Goal: Transaction & Acquisition: Purchase product/service

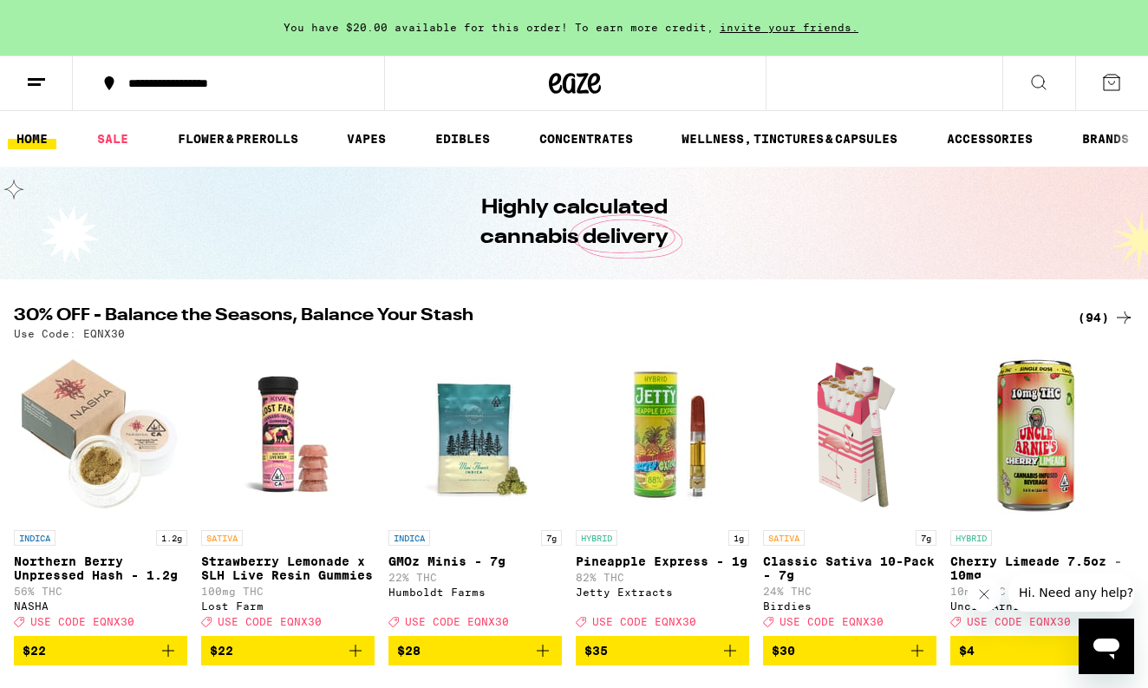
click at [1035, 91] on icon at bounding box center [1039, 82] width 21 height 21
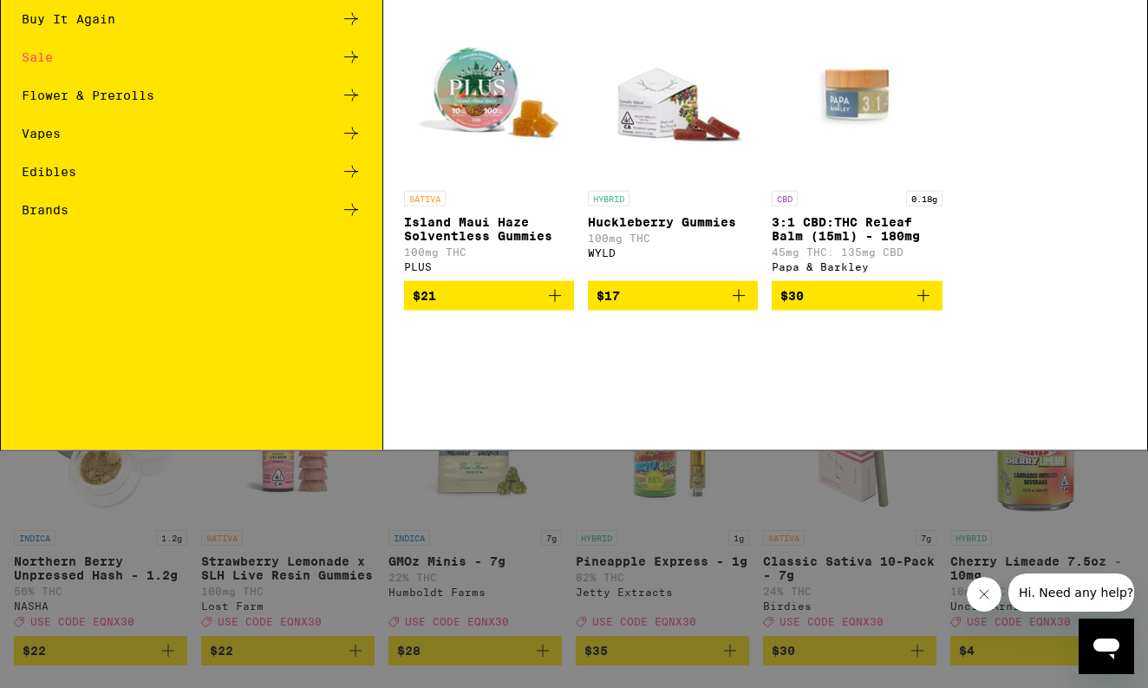
click at [278, 23] on input "Search for Products" at bounding box center [570, 29] width 1043 height 16
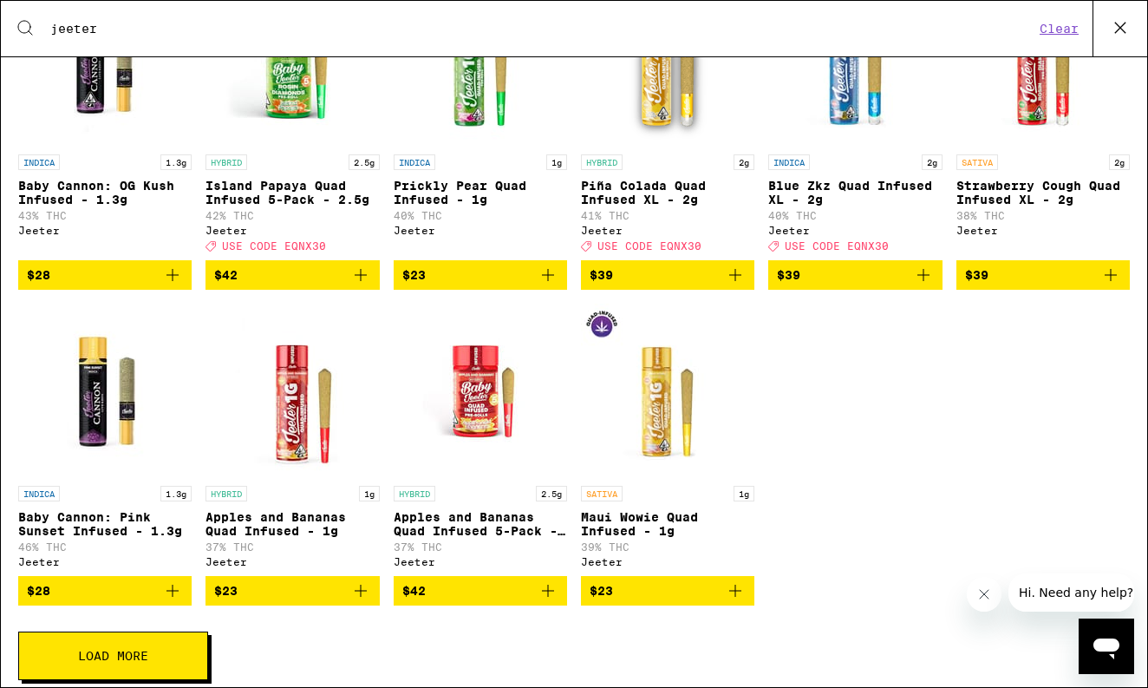
scroll to position [470, 0]
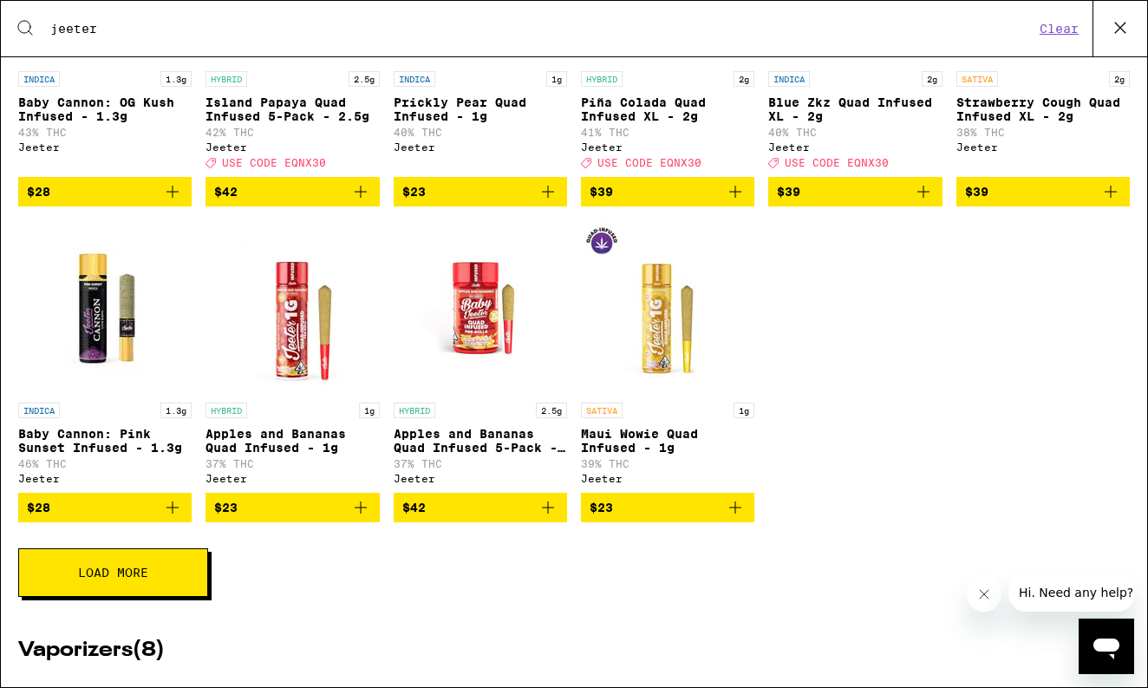
type input "jeeter"
click at [161, 595] on button "Load More" at bounding box center [113, 572] width 190 height 49
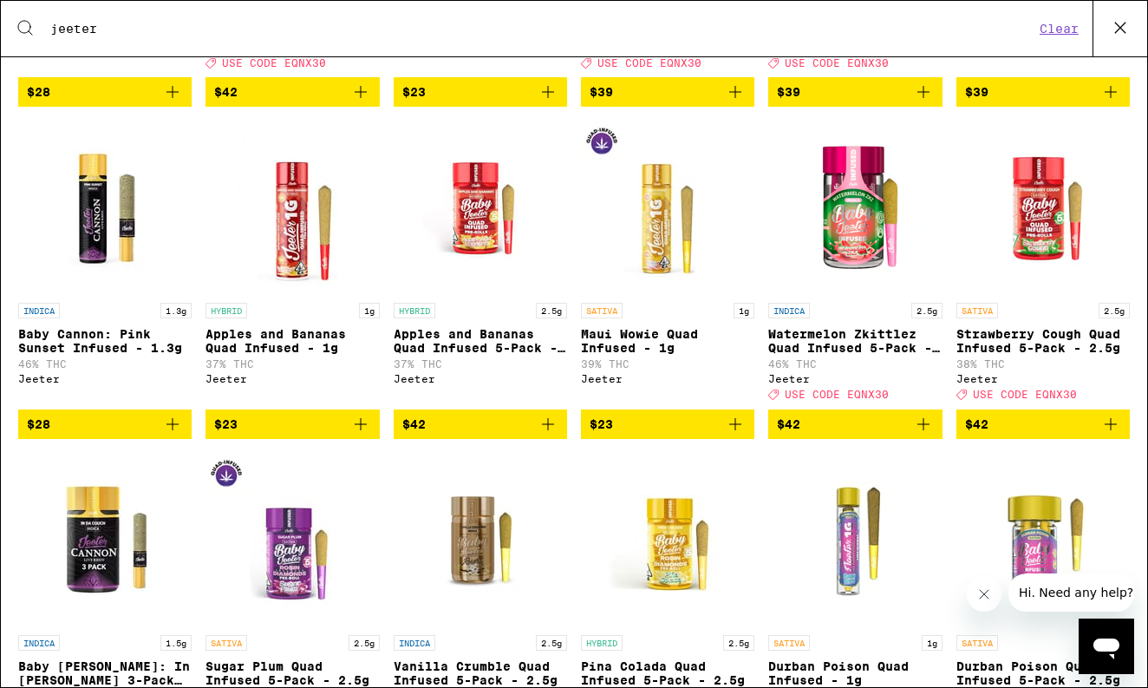
scroll to position [572, 0]
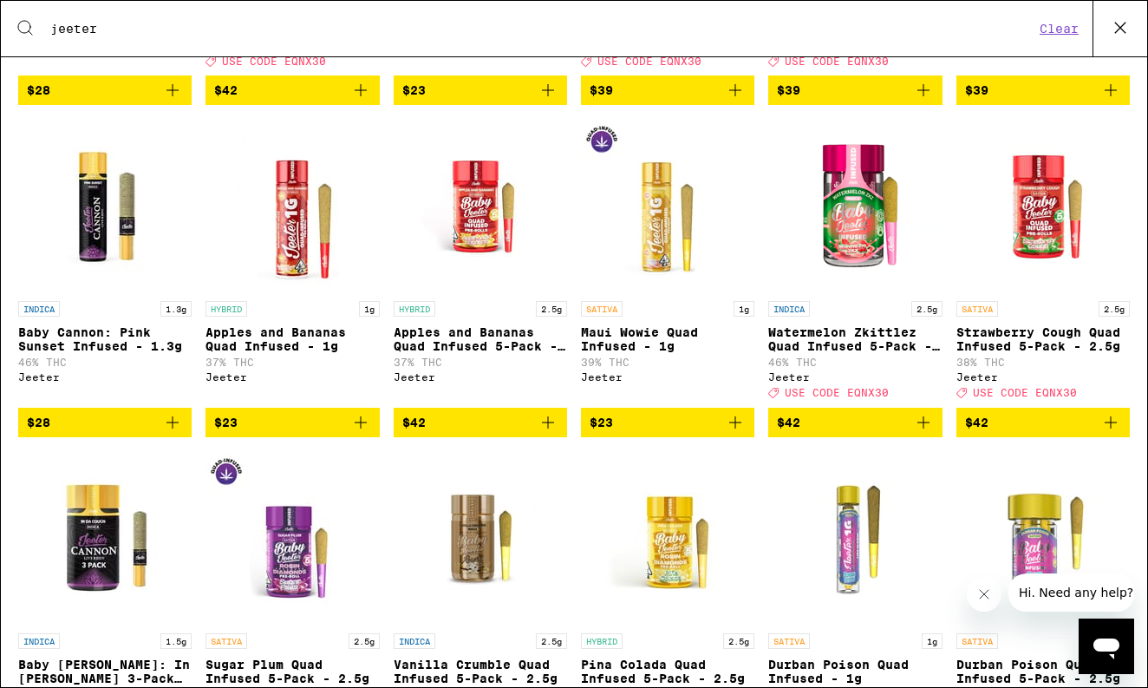
click at [886, 433] on span "$42" at bounding box center [855, 422] width 156 height 21
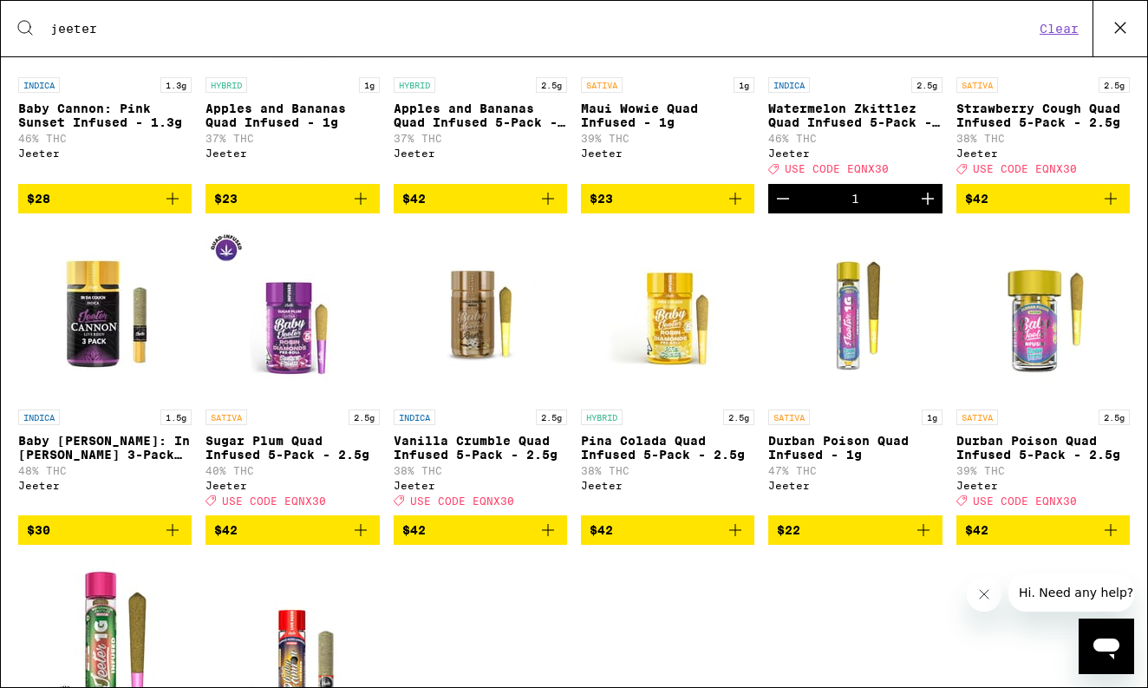
scroll to position [970, 0]
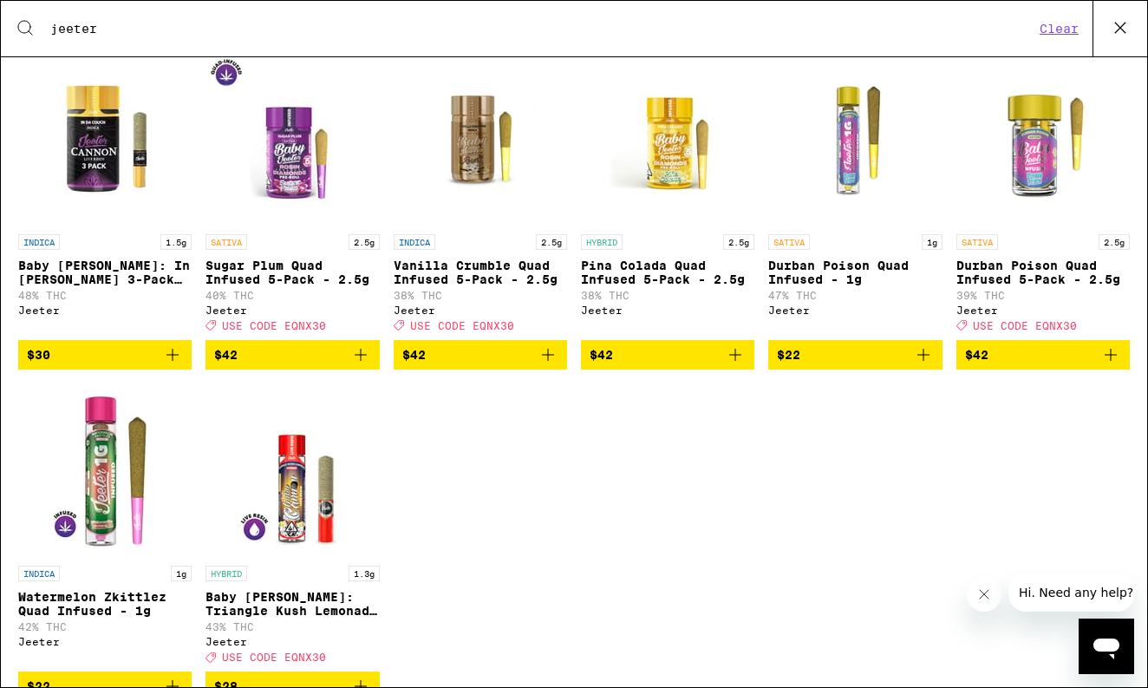
click at [320, 340] on link "SATIVA 2.5g Sugar Plum Quad Infused 5-Pack - 2.5g 40% THC [PERSON_NAME] Deal Cr…" at bounding box center [292, 196] width 173 height 288
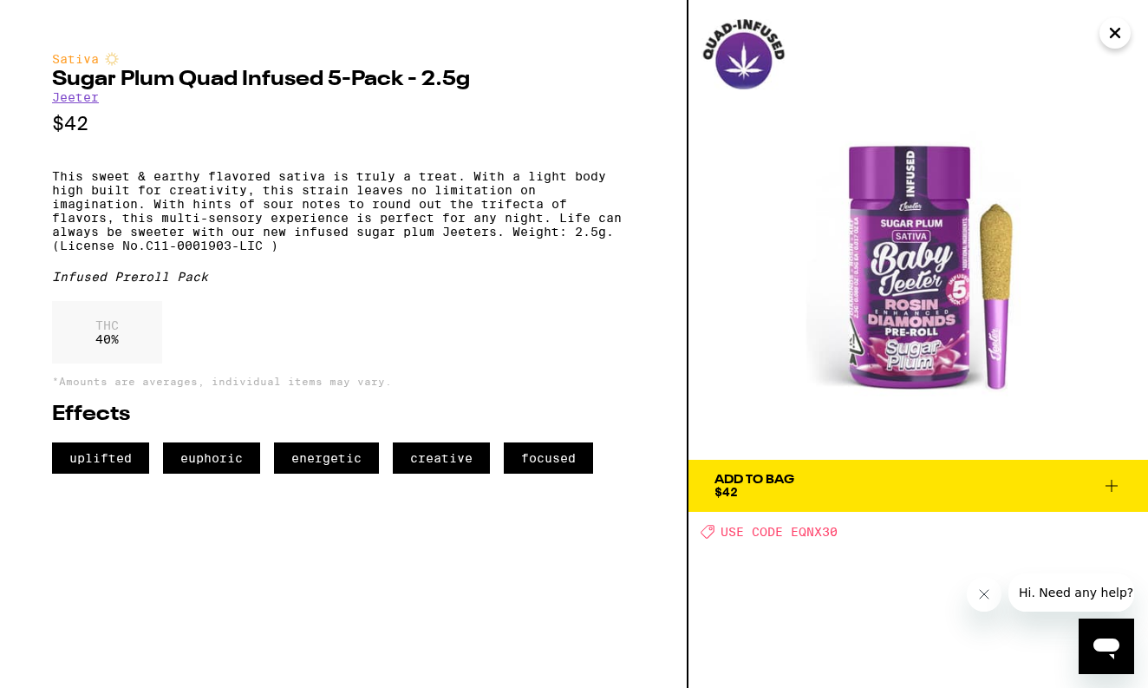
click at [922, 489] on span "Add To Bag $42" at bounding box center [919, 486] width 408 height 24
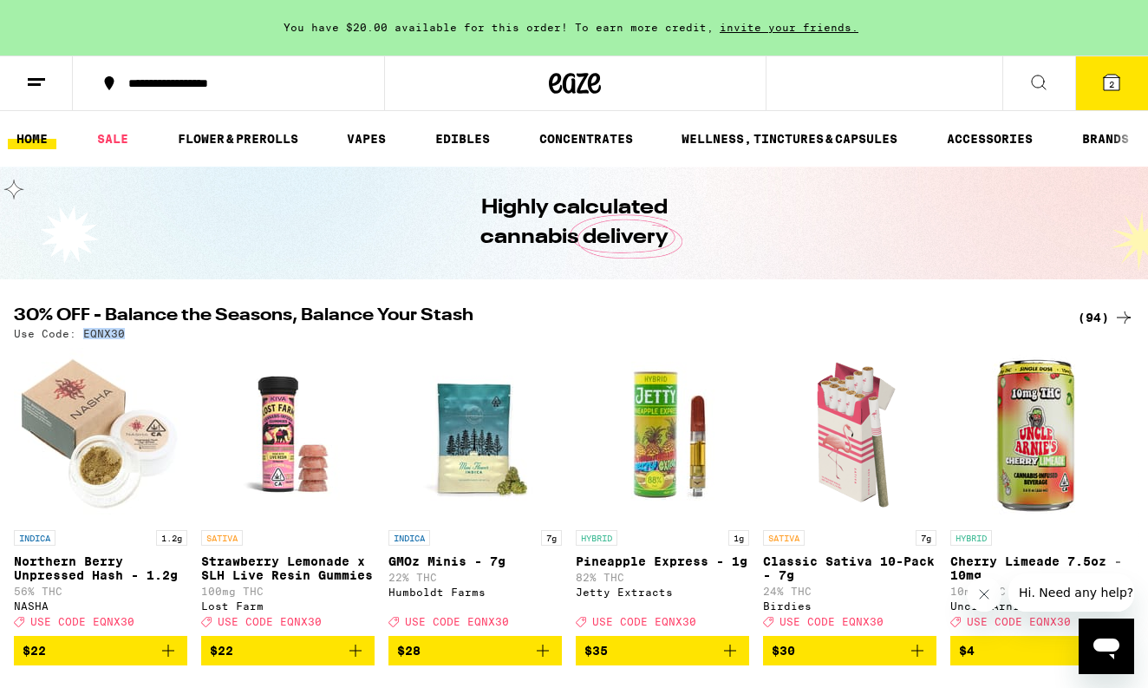
drag, startPoint x: 79, startPoint y: 331, endPoint x: 157, endPoint y: 335, distance: 78.1
click at [157, 335] on div "Use Code: EQNX30" at bounding box center [574, 333] width 1120 height 11
copy p "EQNX30"
click at [1110, 99] on button "2" at bounding box center [1111, 83] width 73 height 54
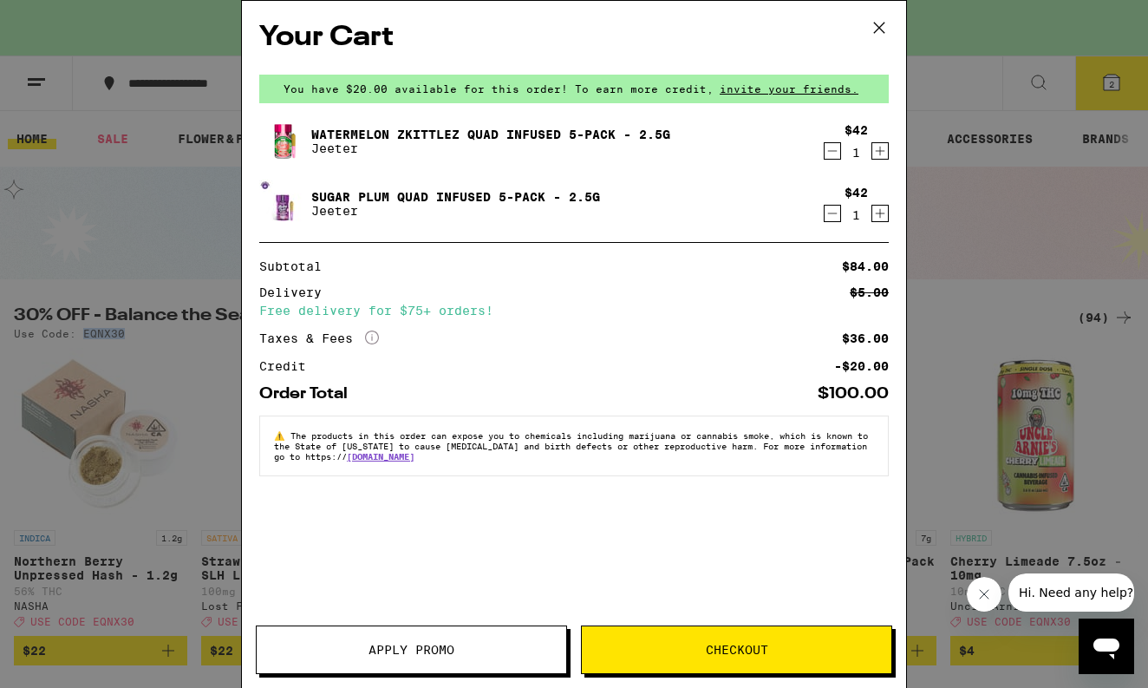
click at [480, 650] on span "Apply Promo" at bounding box center [412, 649] width 310 height 12
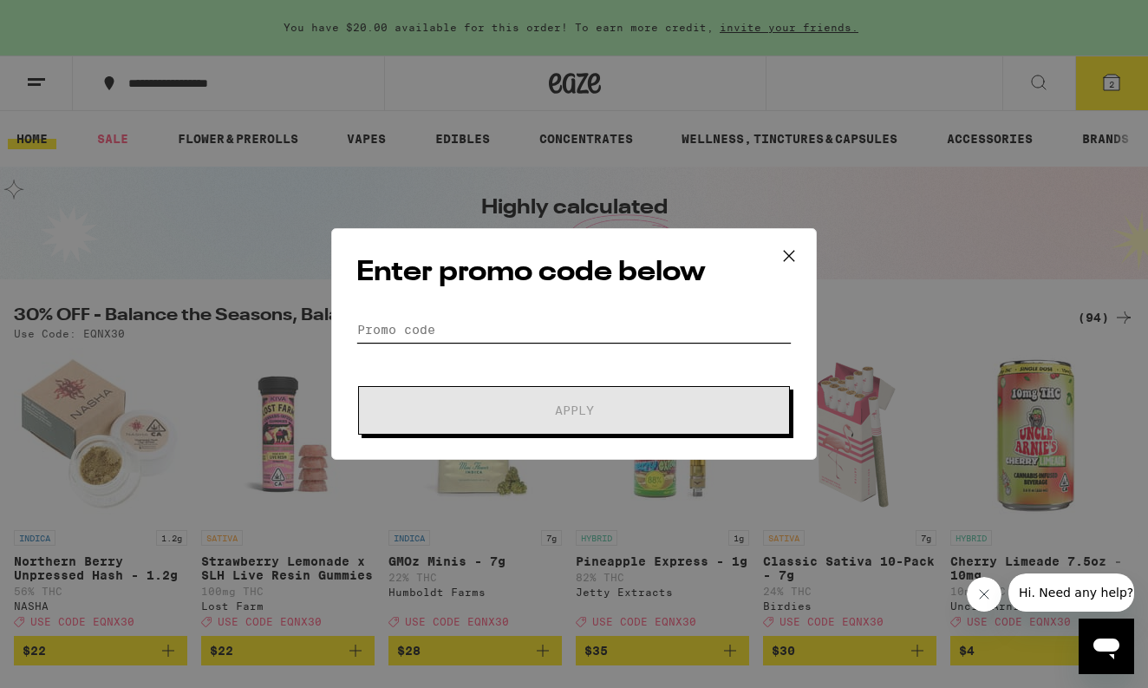
click at [493, 327] on input "Promo Code" at bounding box center [573, 330] width 435 height 26
paste input "EQNX30"
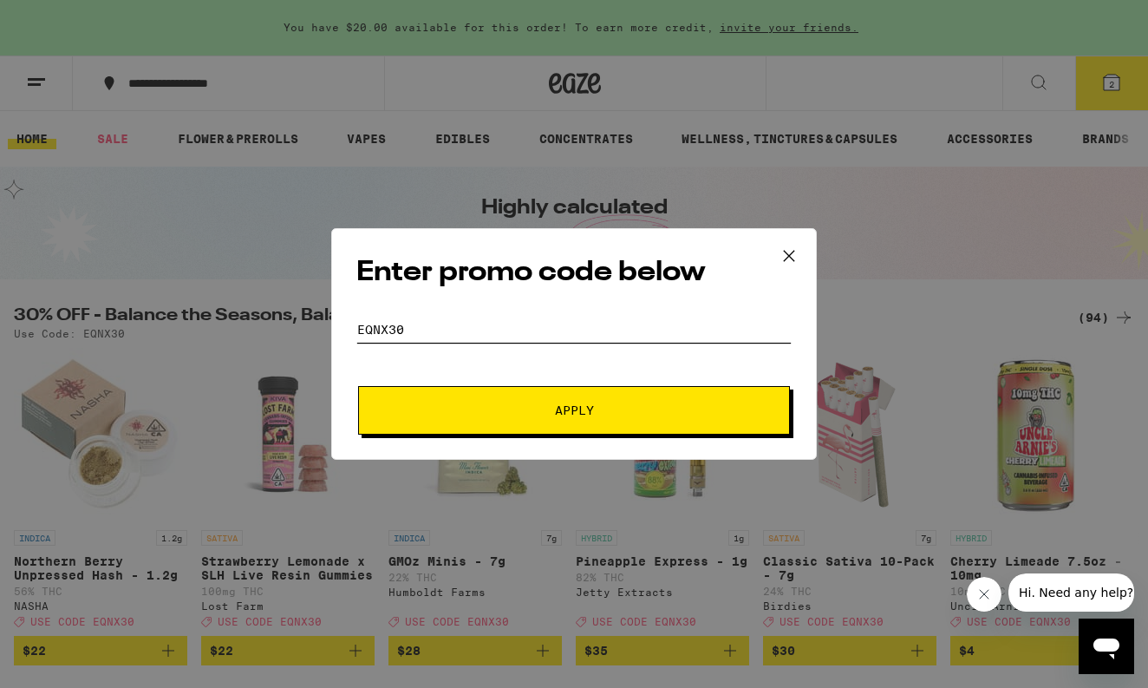
type input "EQNX30"
click at [519, 401] on button "Apply" at bounding box center [574, 410] width 432 height 49
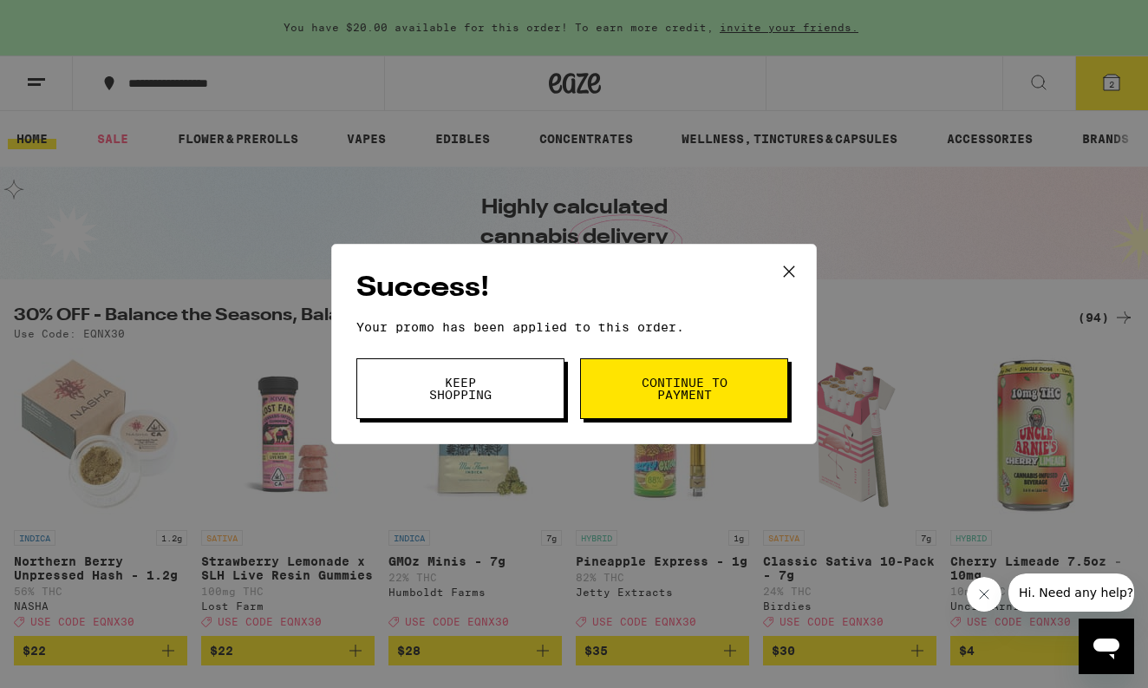
click at [639, 389] on button "Continue to payment" at bounding box center [684, 388] width 208 height 61
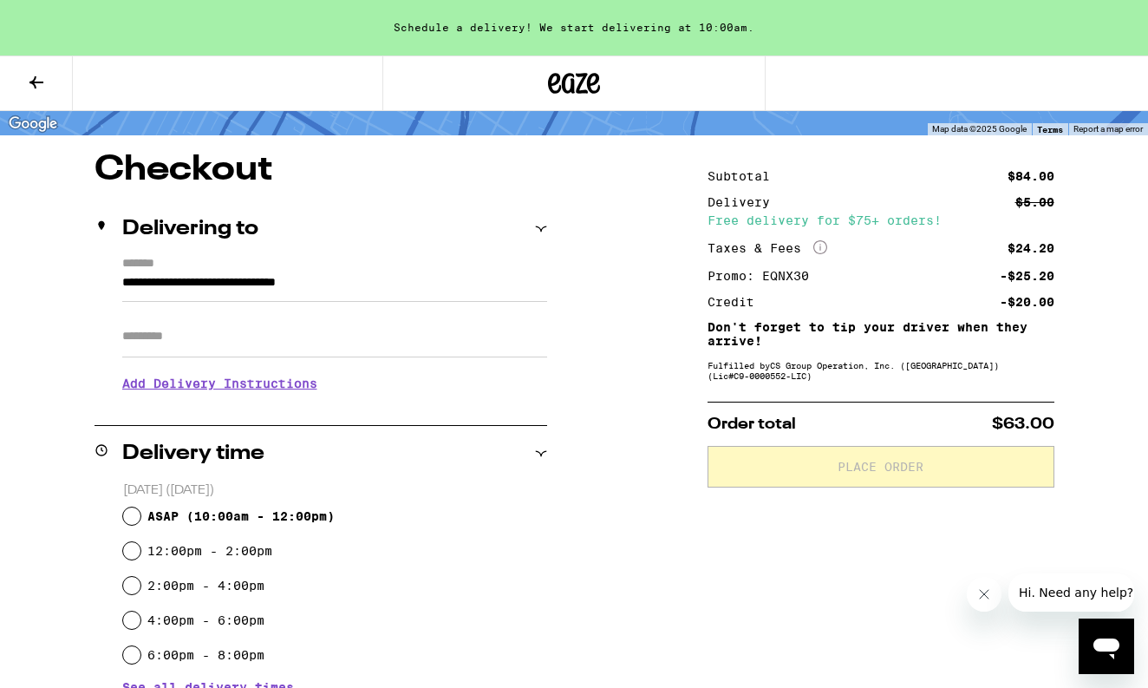
scroll to position [124, 0]
